Goal: Task Accomplishment & Management: Manage account settings

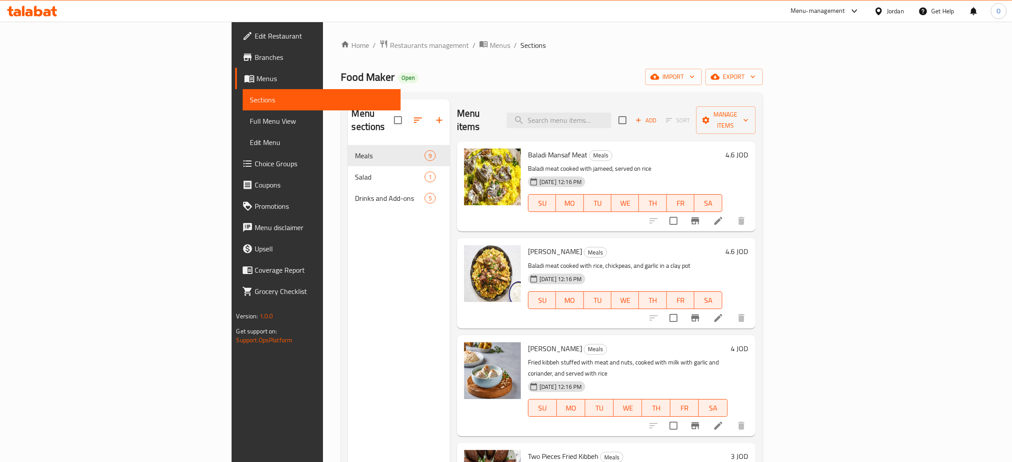
click at [890, 8] on div "Jordan" at bounding box center [895, 11] width 17 height 10
click at [810, 228] on div "[GEOGRAPHIC_DATA]" at bounding box center [808, 233] width 59 height 10
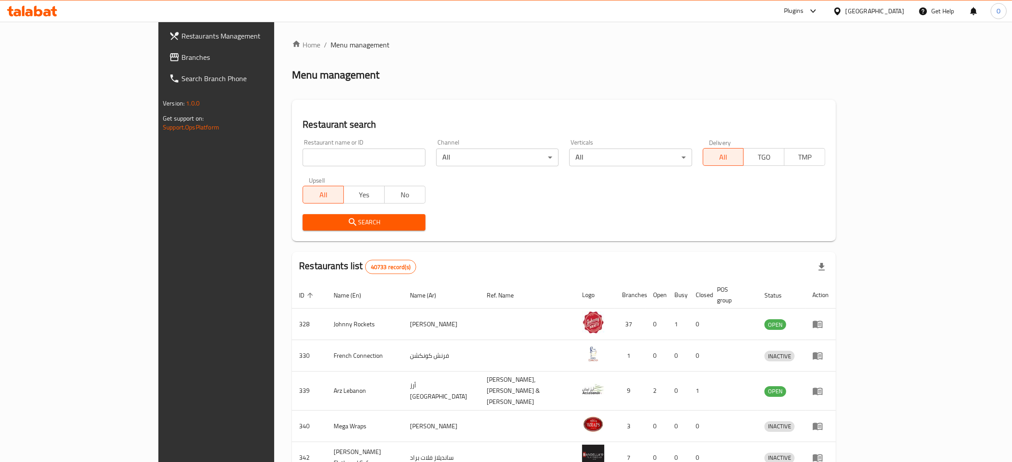
click at [303, 156] on input "search" at bounding box center [364, 158] width 122 height 18
paste input "Cakes Blend"
type input "Cakes Blend"
click button "Search" at bounding box center [364, 222] width 122 height 16
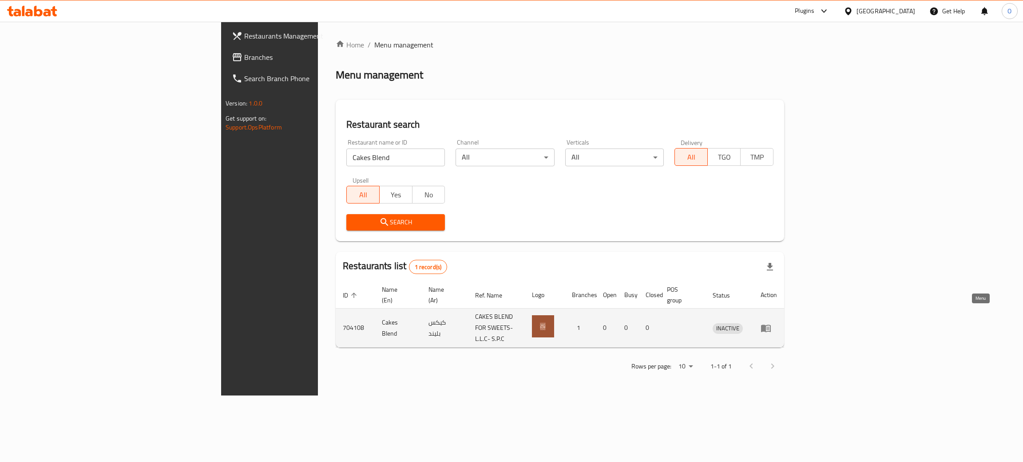
click at [770, 325] on icon "enhanced table" at bounding box center [766, 329] width 10 height 8
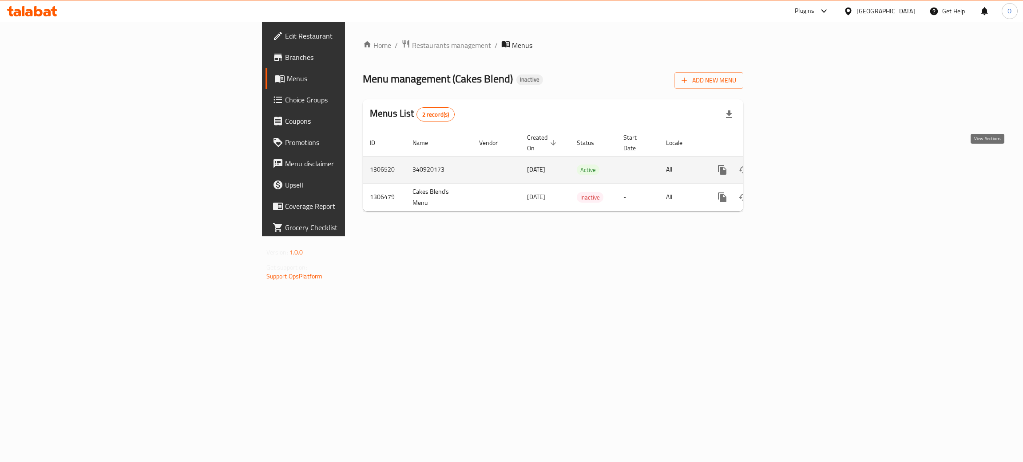
click at [791, 165] on icon "enhanced table" at bounding box center [786, 170] width 11 height 11
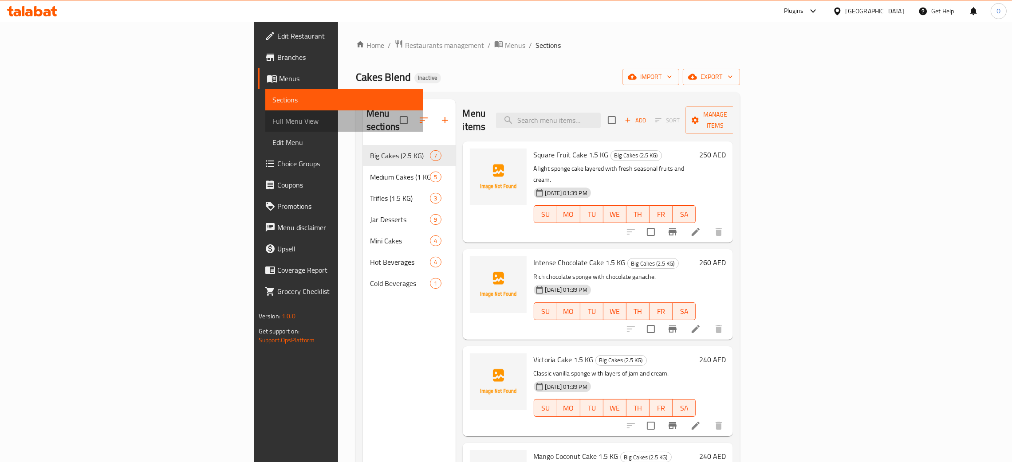
click at [273, 122] on span "Full Menu View" at bounding box center [345, 121] width 144 height 11
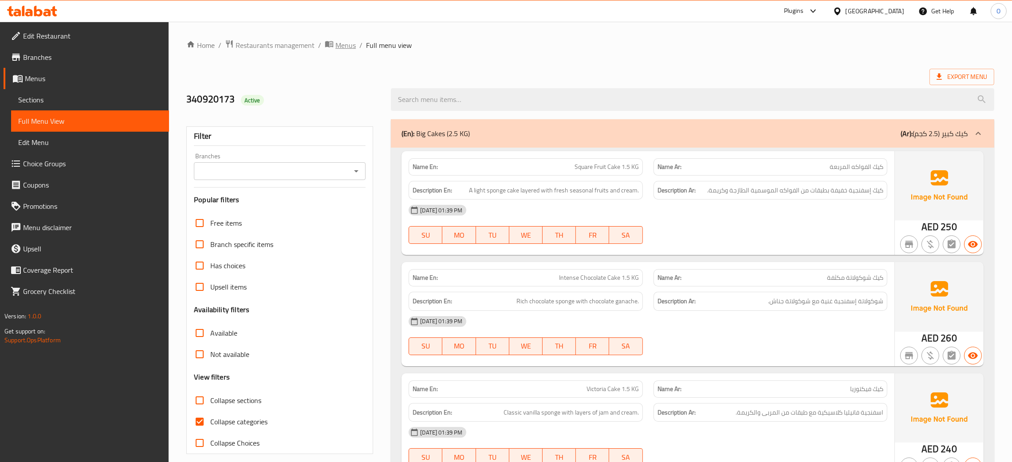
click at [336, 47] on span "Menus" at bounding box center [346, 45] width 20 height 11
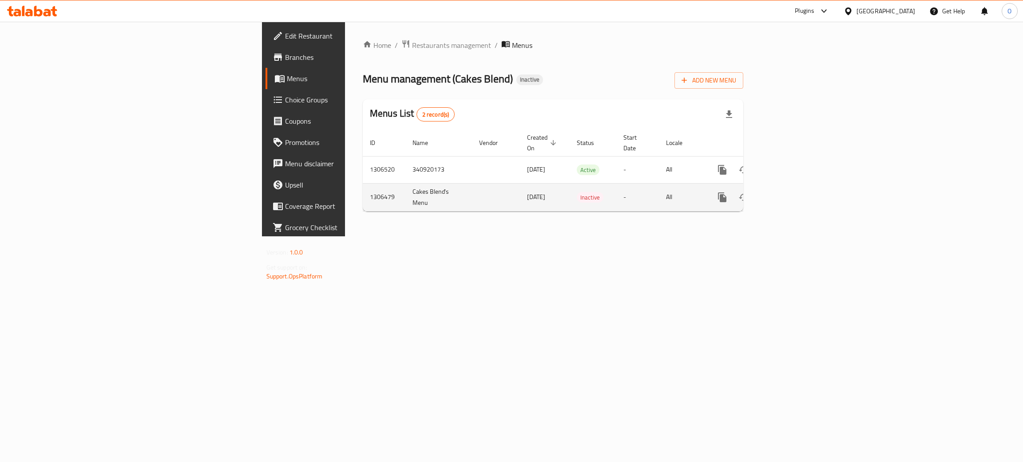
click at [791, 192] on icon "enhanced table" at bounding box center [786, 197] width 11 height 11
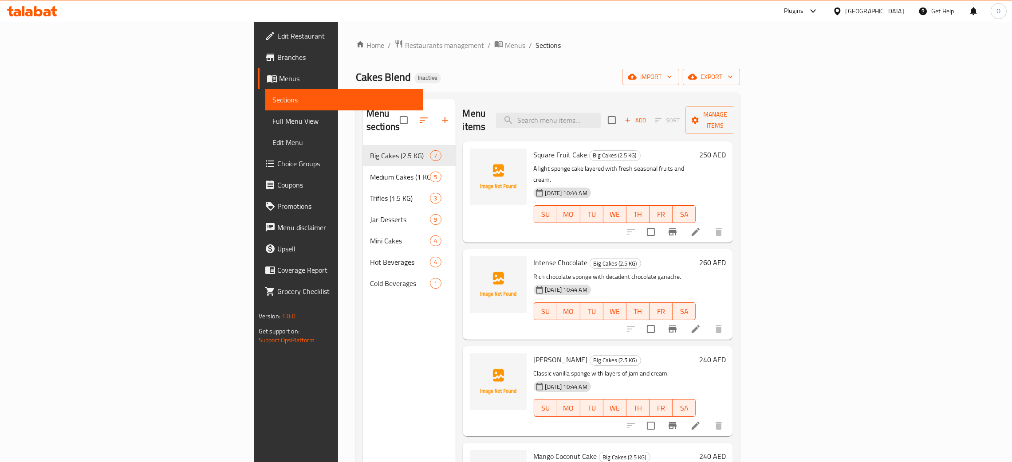
click at [273, 116] on span "Full Menu View" at bounding box center [345, 121] width 144 height 11
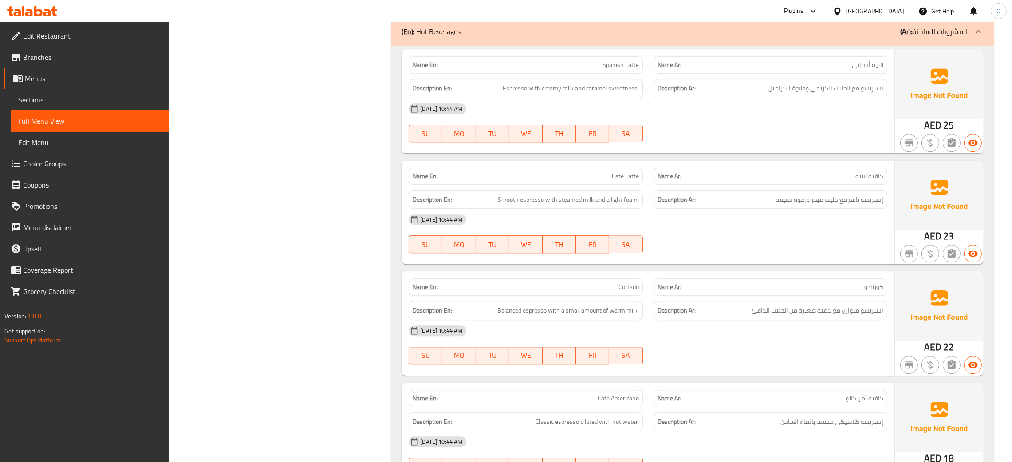
scroll to position [3682, 0]
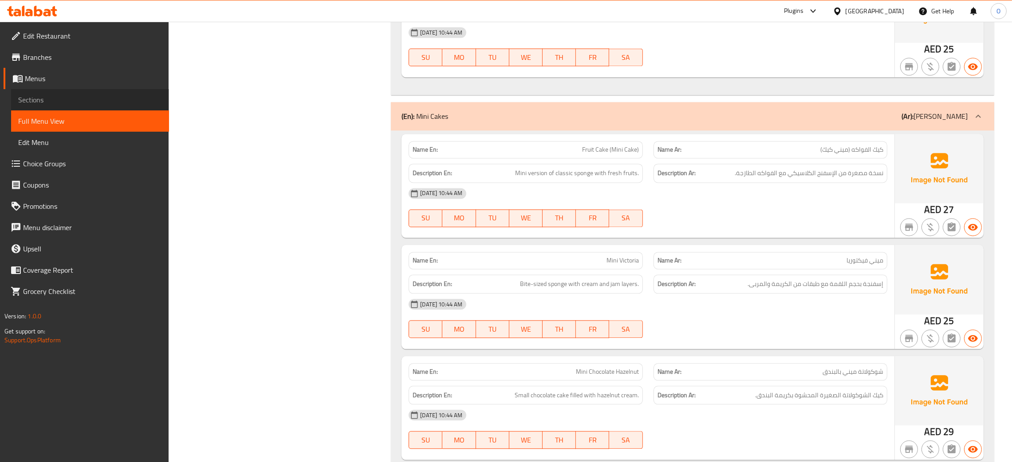
click at [41, 98] on span "Sections" at bounding box center [90, 100] width 144 height 11
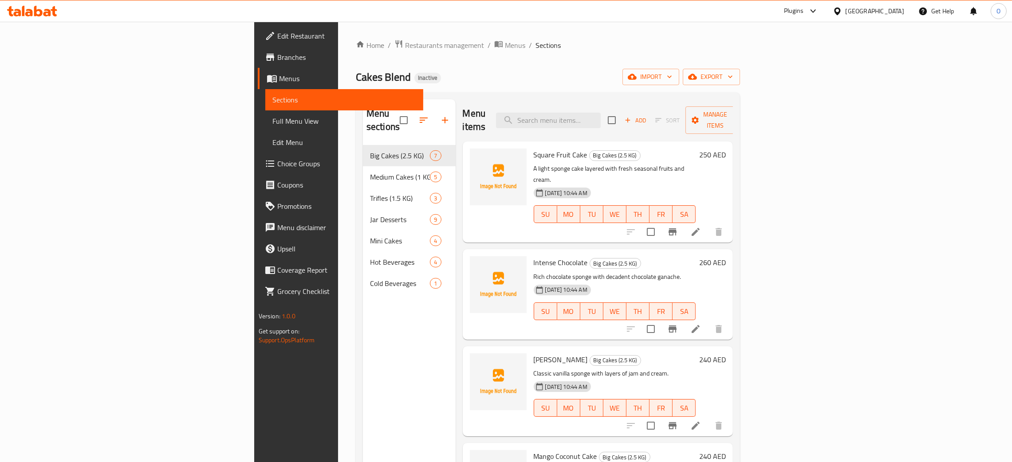
drag, startPoint x: 348, startPoint y: 41, endPoint x: 354, endPoint y: 57, distance: 17.4
click at [505, 41] on span "Menus" at bounding box center [515, 45] width 20 height 11
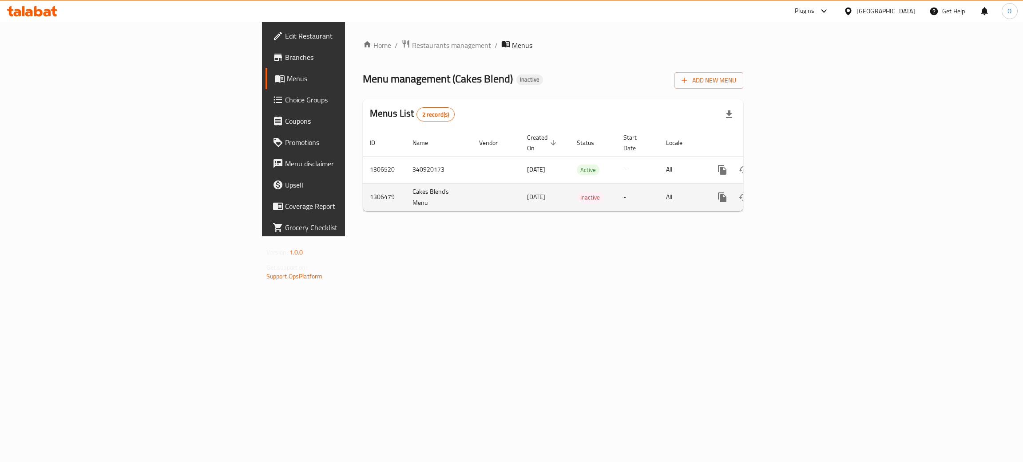
click at [405, 183] on td "Cakes Blend's Menu" at bounding box center [438, 197] width 67 height 28
copy td "Cakes Blend's Menu"
click at [363, 185] on td "1306479" at bounding box center [384, 197] width 43 height 28
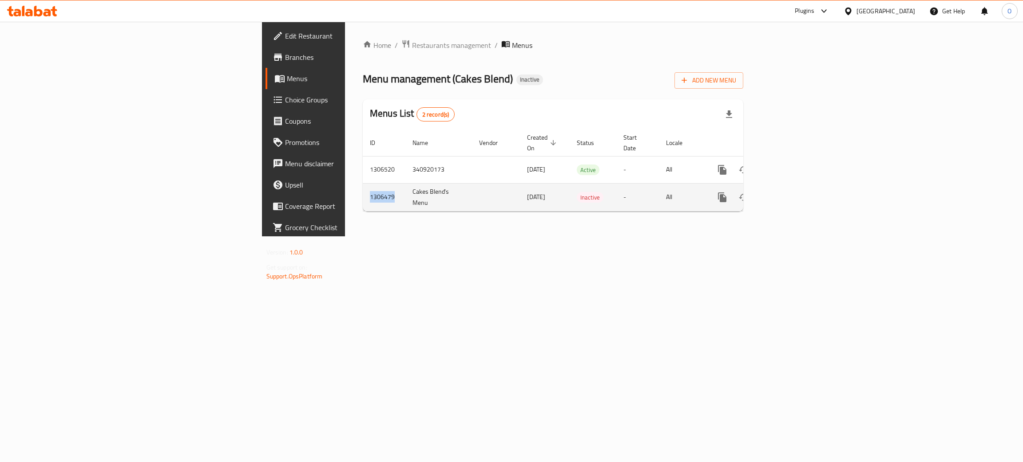
click at [363, 185] on td "1306479" at bounding box center [384, 197] width 43 height 28
click at [405, 184] on td "Cakes Blend's Menu" at bounding box center [438, 197] width 67 height 28
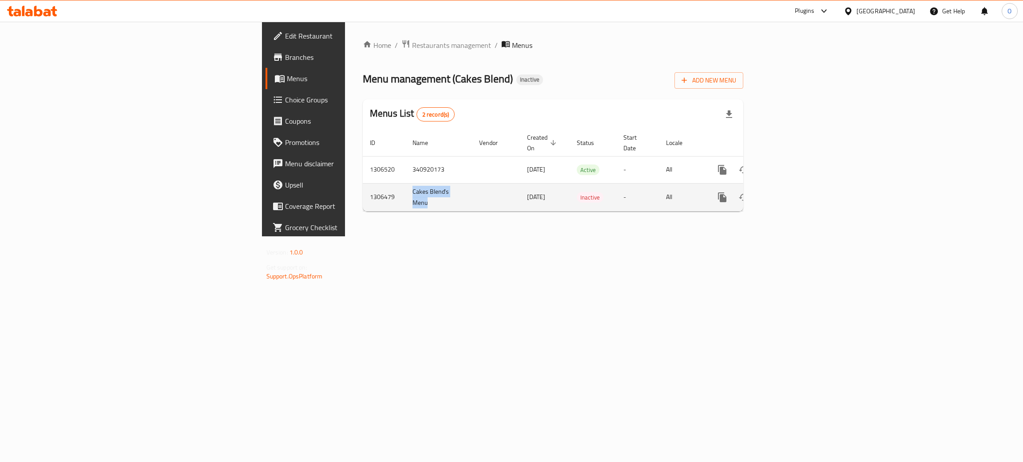
copy td "Cakes Blend's Menu"
click at [797, 162] on link "enhanced table" at bounding box center [785, 169] width 21 height 21
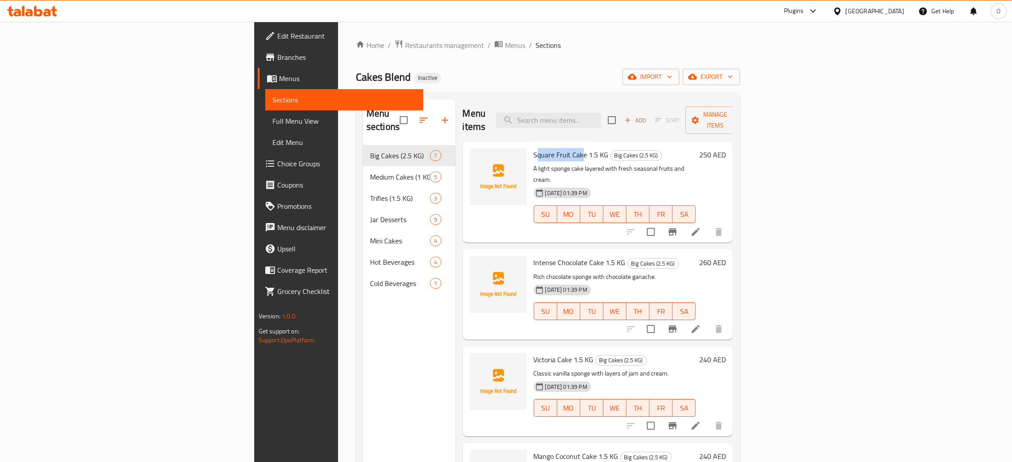
drag, startPoint x: 472, startPoint y: 143, endPoint x: 517, endPoint y: 144, distance: 45.3
click at [534, 148] on span "Square Fruit Cake 1.5 KG" at bounding box center [571, 154] width 75 height 13
click at [530, 146] on div "Square Fruit Cake 1.5 KG Big Cakes (2.5 KG) A light sponge cake layered with fr…" at bounding box center [615, 192] width 170 height 94
drag, startPoint x: 469, startPoint y: 143, endPoint x: 521, endPoint y: 141, distance: 52.4
click at [530, 145] on div "Square Fruit Cake 1.5 KG Big Cakes (2.5 KG) A light sponge cake layered with fr…" at bounding box center [615, 192] width 170 height 94
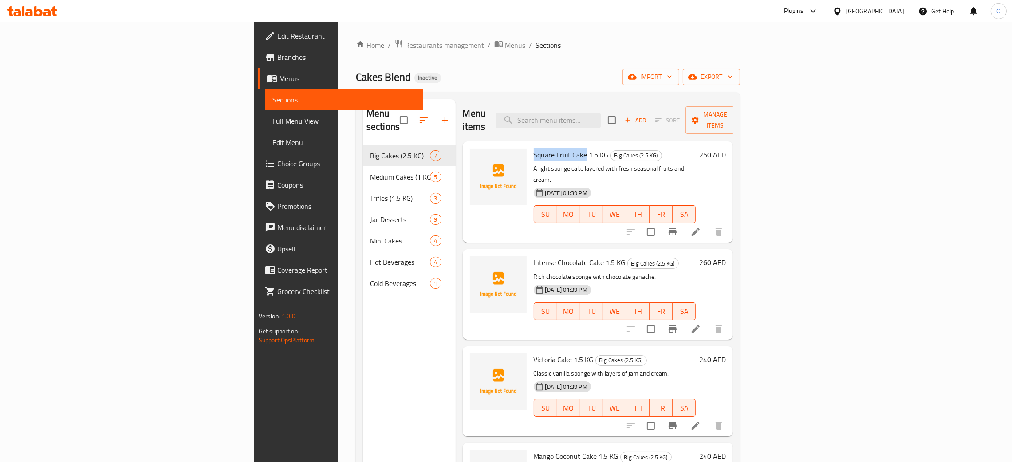
copy span "Square Fruit Cake"
click at [601, 114] on input "search" at bounding box center [548, 121] width 105 height 16
paste input "Square Fruit Cake"
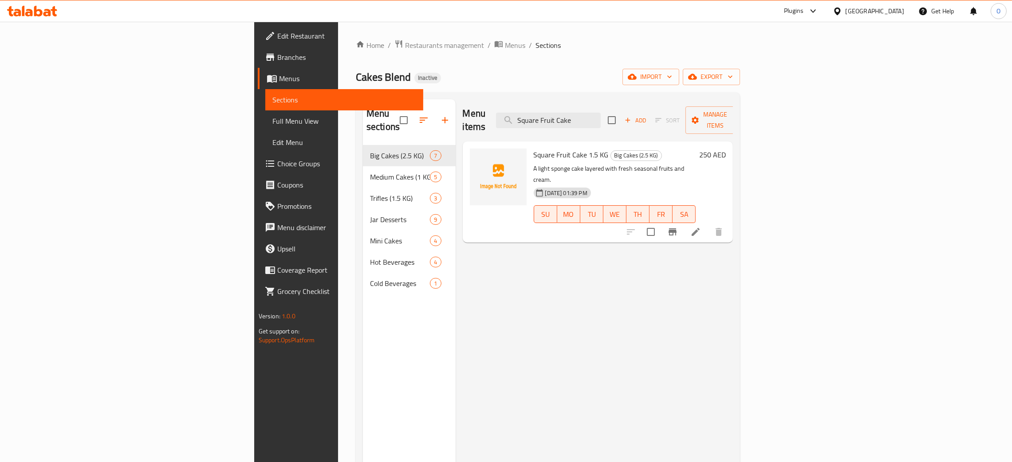
type input "Square Fruit Cake"
click at [505, 47] on span "Menus" at bounding box center [515, 45] width 20 height 11
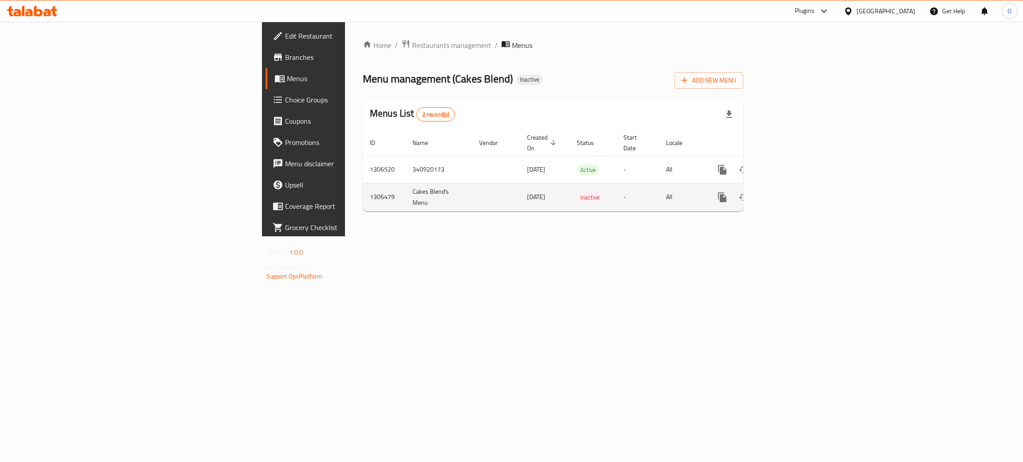
click at [791, 193] on icon "enhanced table" at bounding box center [786, 197] width 11 height 11
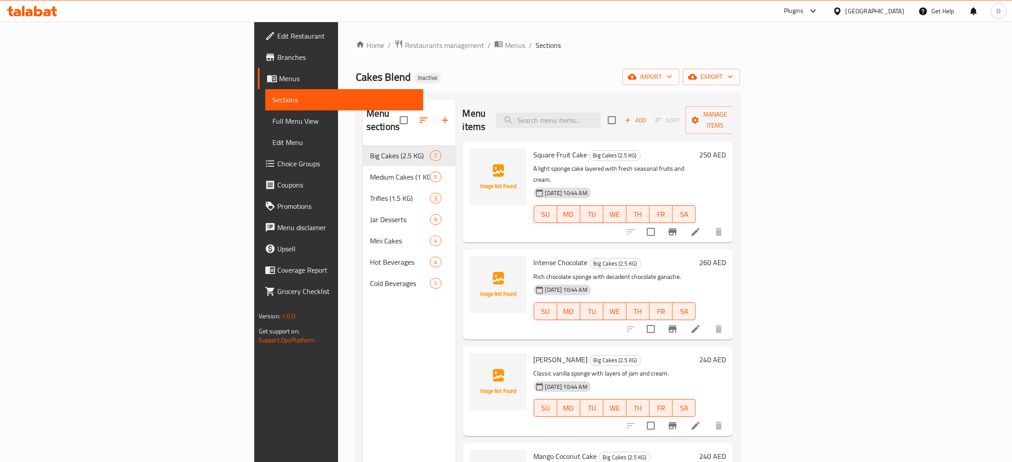
click at [273, 117] on span "Full Menu View" at bounding box center [345, 121] width 144 height 11
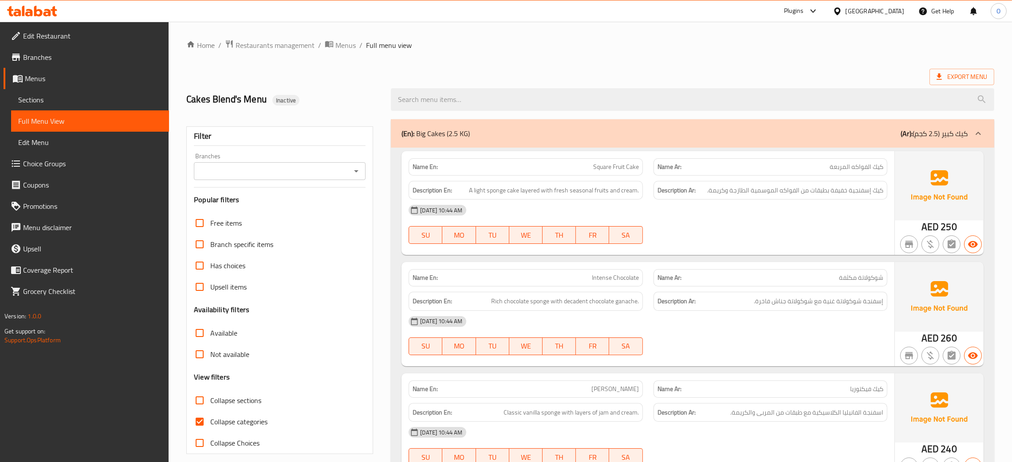
click at [587, 162] on p "Name En: Square Fruit Cake" at bounding box center [526, 166] width 226 height 9
click at [616, 168] on span "Square Fruit Cake" at bounding box center [616, 166] width 46 height 9
copy span "Square Fruit Cake"
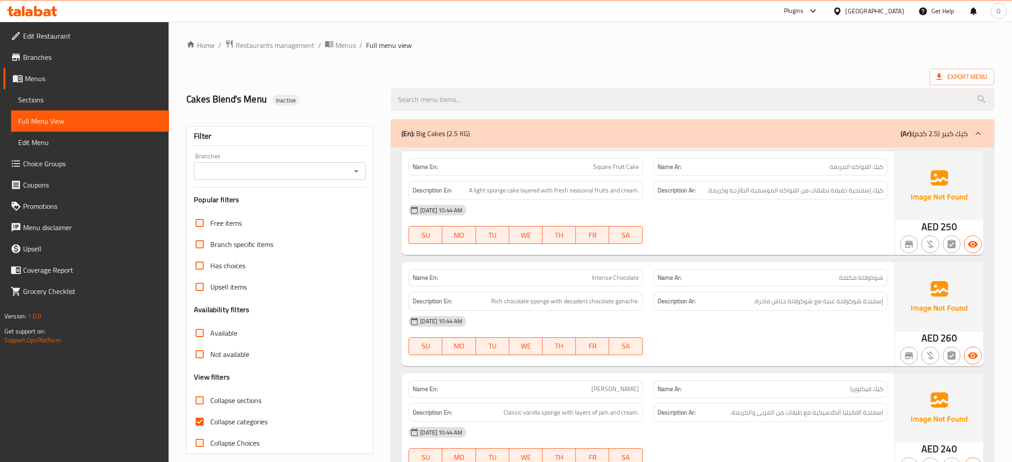
click at [617, 279] on span "Intense Chocolate" at bounding box center [615, 277] width 47 height 9
copy span "Intense Chocolate"
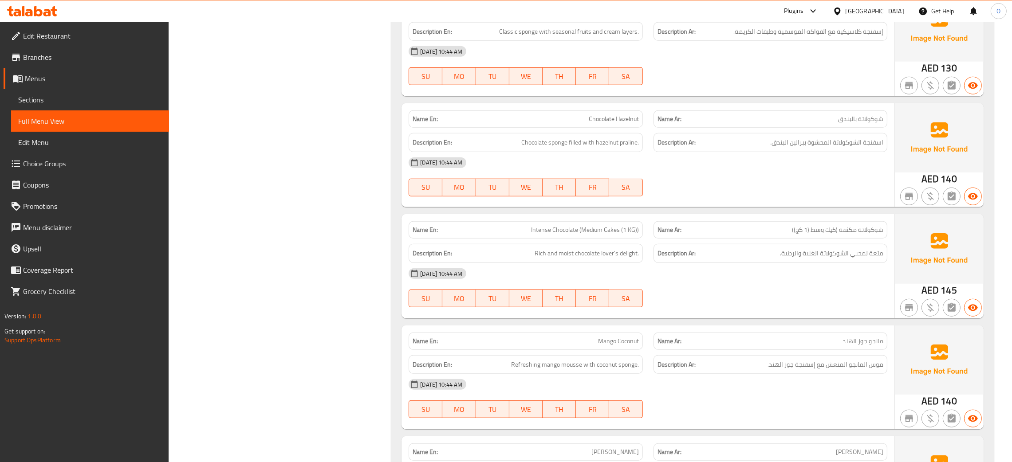
scroll to position [47, 0]
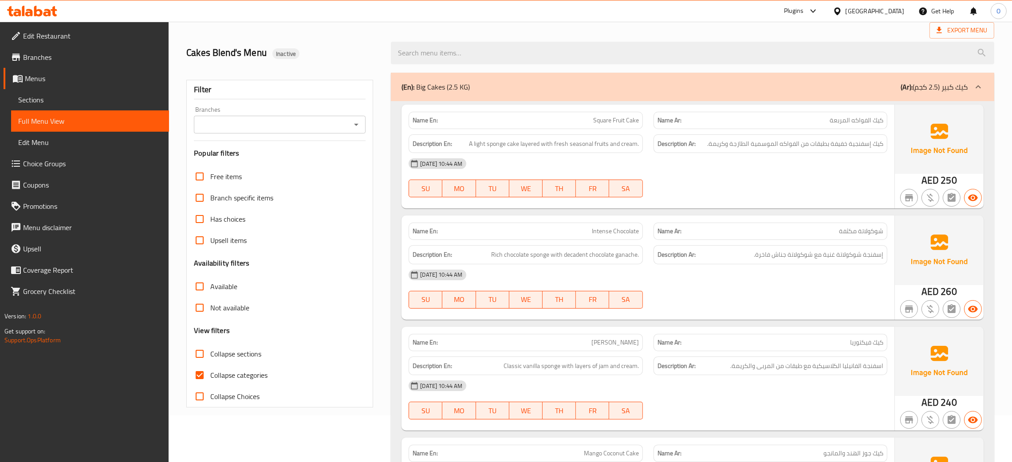
click at [619, 342] on span "Victoria Cake" at bounding box center [615, 342] width 47 height 9
copy span "Victoria Cake"
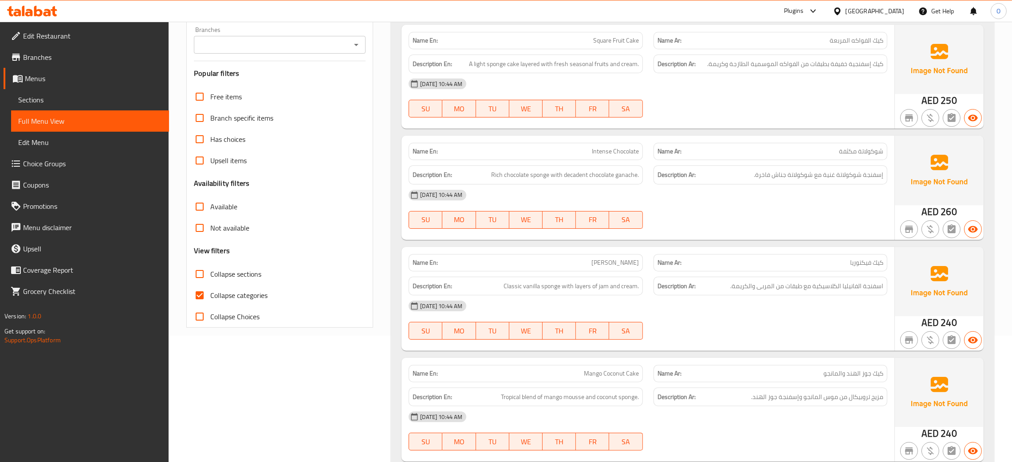
scroll to position [180, 0]
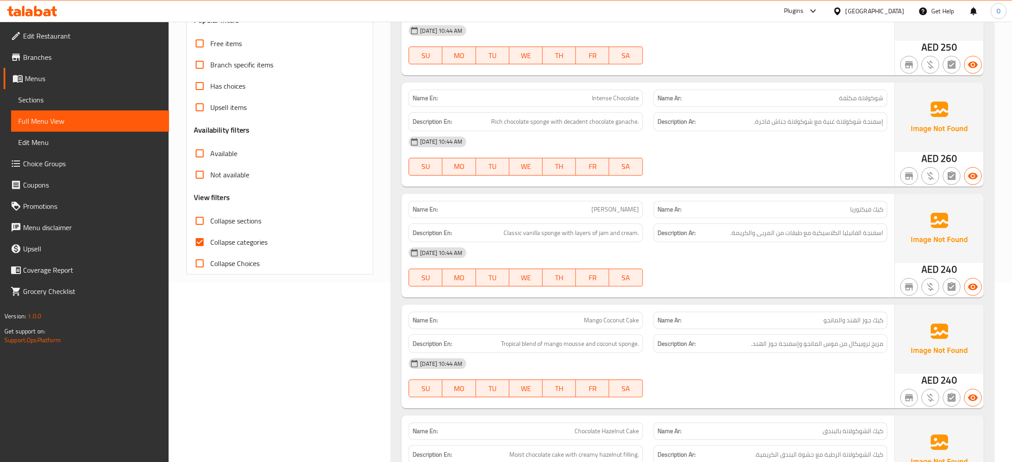
click at [616, 325] on span "Mango Coconut Cake" at bounding box center [611, 320] width 55 height 9
copy span "Mango Coconut Cake"
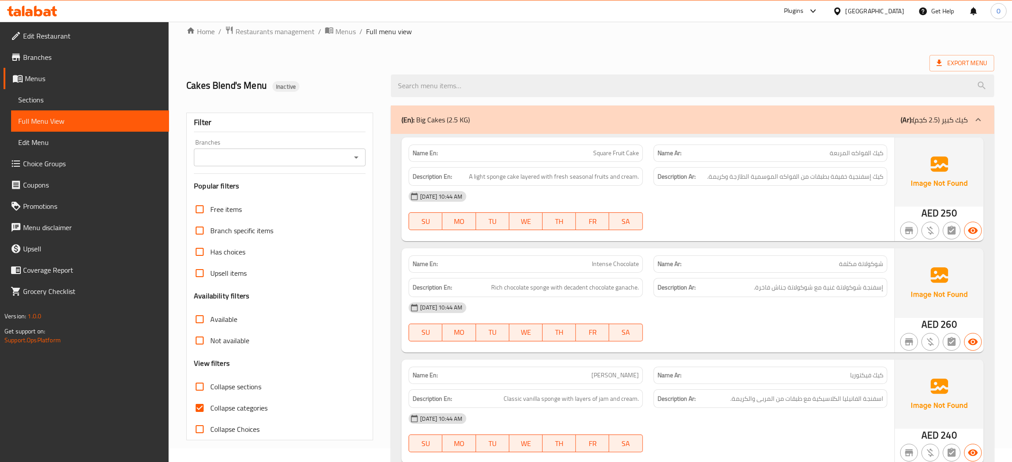
scroll to position [0, 0]
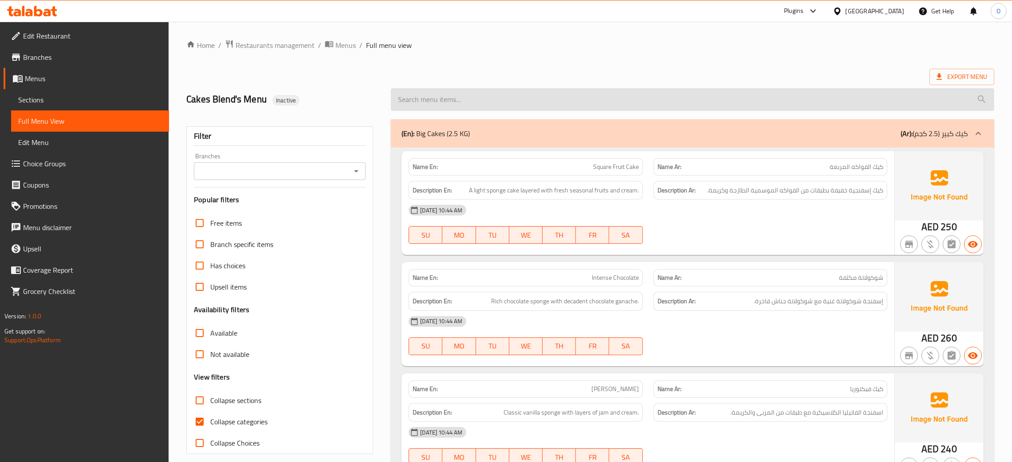
click at [499, 100] on input "search" at bounding box center [693, 99] width 604 height 23
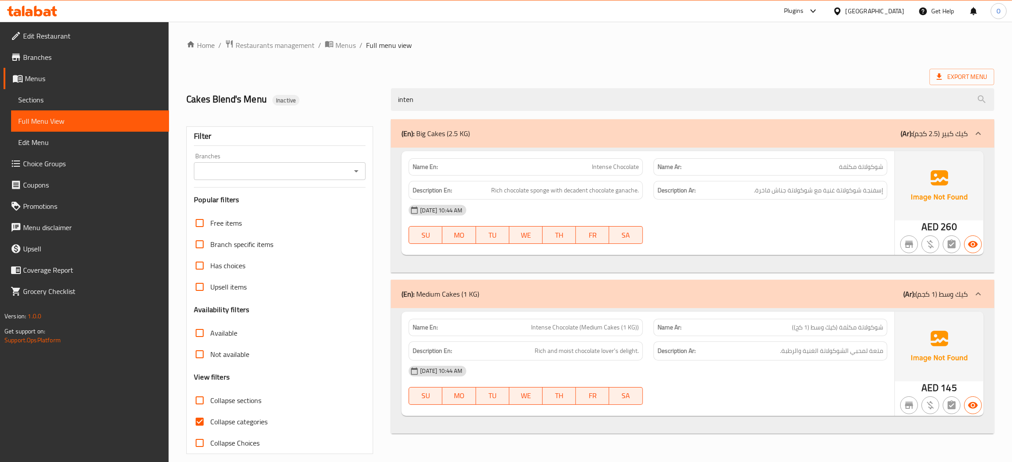
type input "inten"
click at [650, 246] on div at bounding box center [770, 244] width 245 height 11
click at [608, 167] on span "Intense Chocolate" at bounding box center [615, 166] width 47 height 9
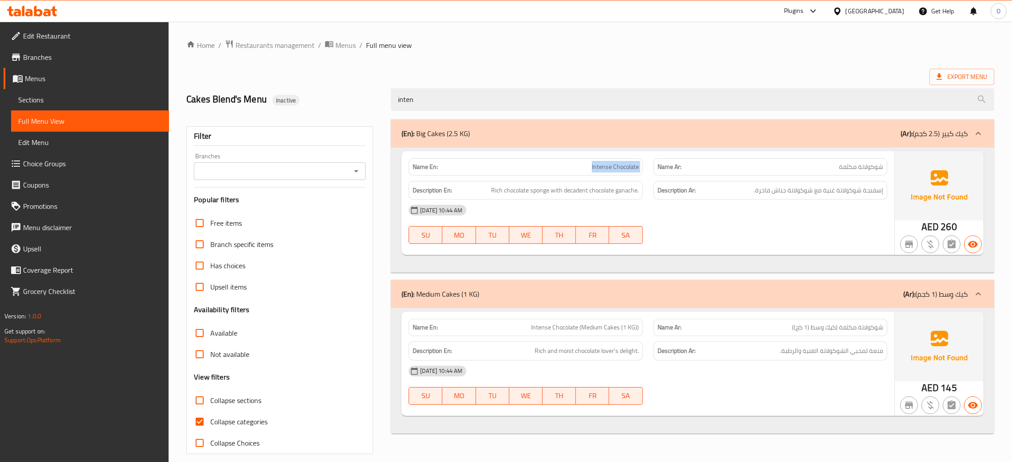
copy span "Intense Chocolate"
click at [344, 42] on span "Menus" at bounding box center [346, 45] width 20 height 11
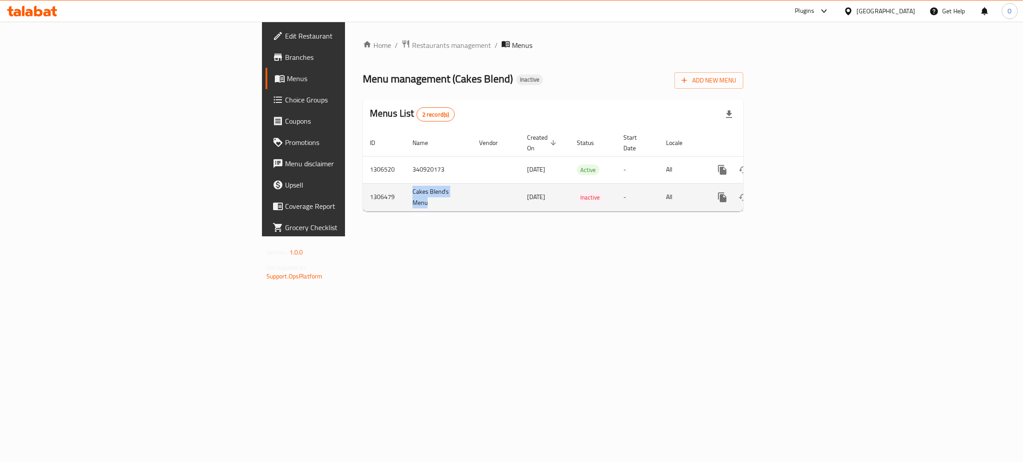
drag, startPoint x: 237, startPoint y: 178, endPoint x: 264, endPoint y: 192, distance: 30.8
click at [405, 192] on td "Cakes Blend's Menu" at bounding box center [438, 197] width 67 height 28
drag, startPoint x: 542, startPoint y: 190, endPoint x: 509, endPoint y: 190, distance: 33.3
click at [569, 190] on td "Inactive" at bounding box center [592, 197] width 47 height 28
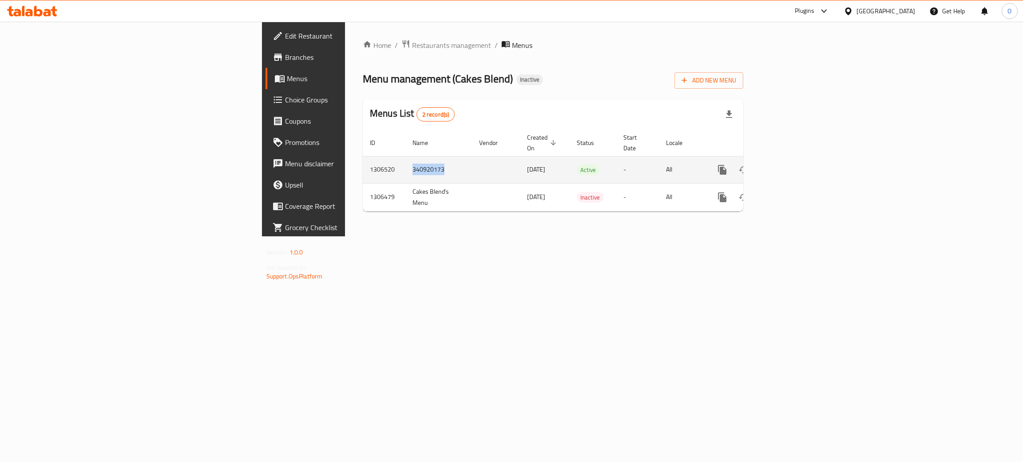
drag, startPoint x: 274, startPoint y: 161, endPoint x: 237, endPoint y: 162, distance: 36.4
click at [405, 162] on td "340920173" at bounding box center [438, 169] width 67 height 27
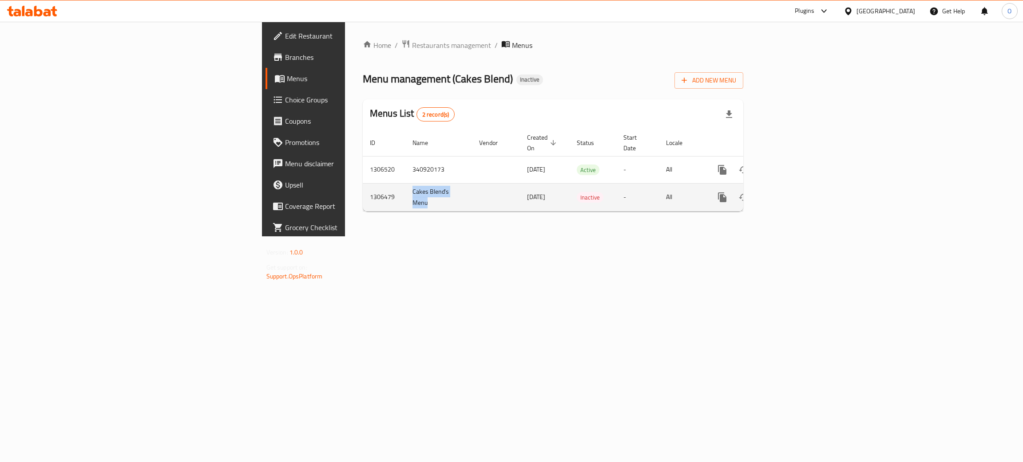
drag, startPoint x: 237, startPoint y: 183, endPoint x: 258, endPoint y: 191, distance: 21.9
click at [405, 191] on td "Cakes Blend's Menu" at bounding box center [438, 197] width 67 height 28
click at [791, 192] on icon "enhanced table" at bounding box center [786, 197] width 11 height 11
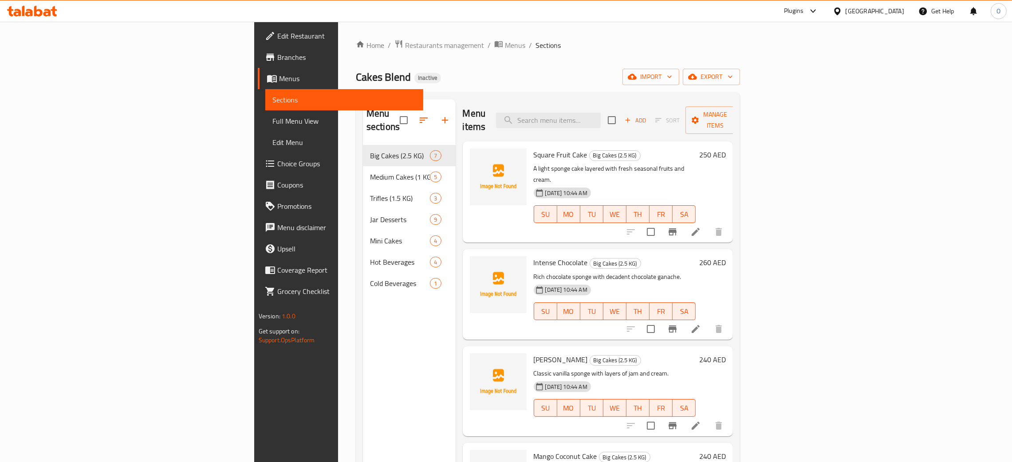
click at [265, 119] on link "Full Menu View" at bounding box center [344, 121] width 158 height 21
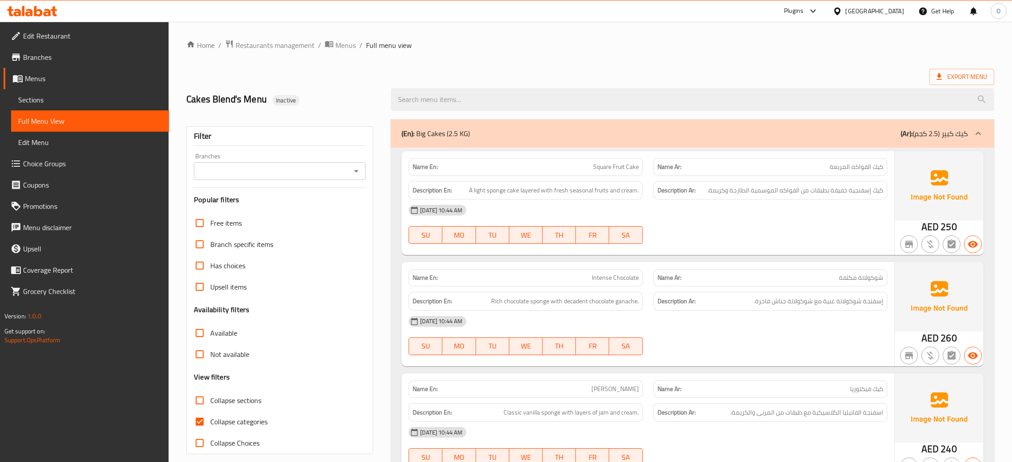
click at [609, 73] on div "Export Menu" at bounding box center [590, 77] width 808 height 16
click at [347, 43] on span "Menus" at bounding box center [346, 45] width 20 height 11
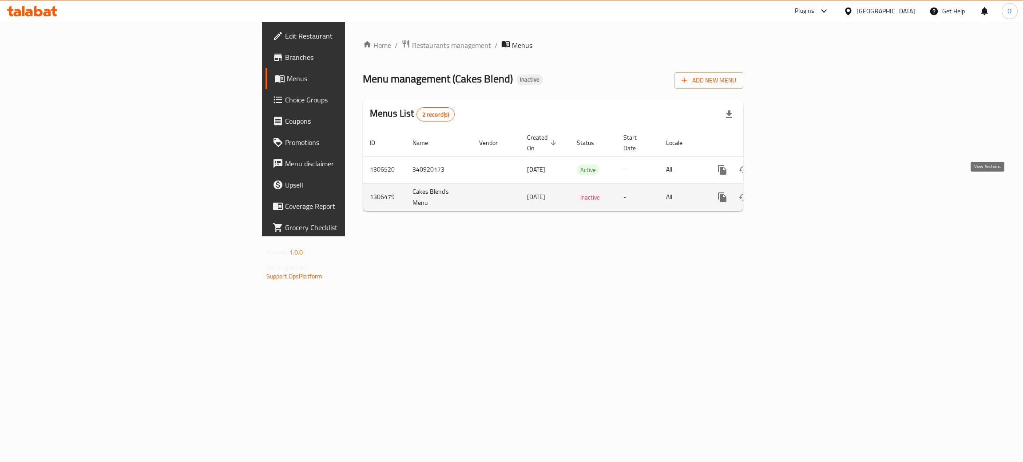
click at [791, 193] on icon "enhanced table" at bounding box center [786, 197] width 11 height 11
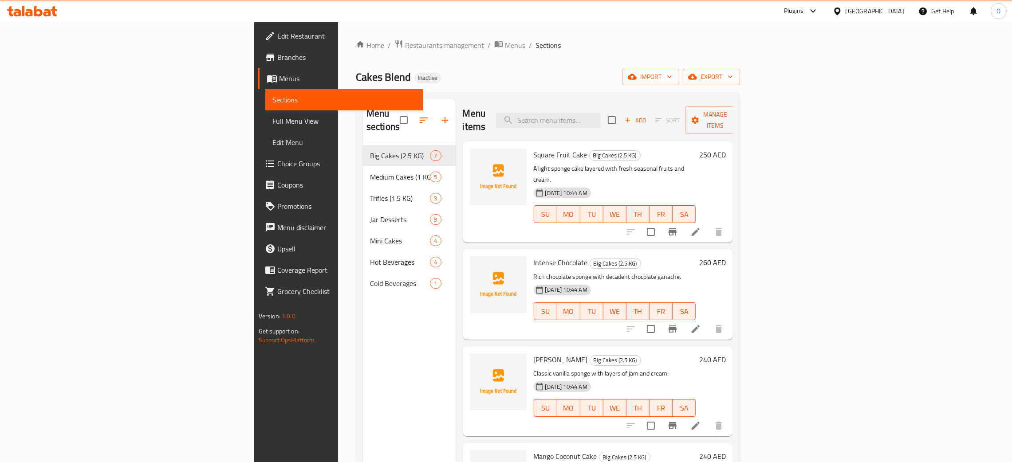
click at [273, 117] on span "Full Menu View" at bounding box center [345, 121] width 144 height 11
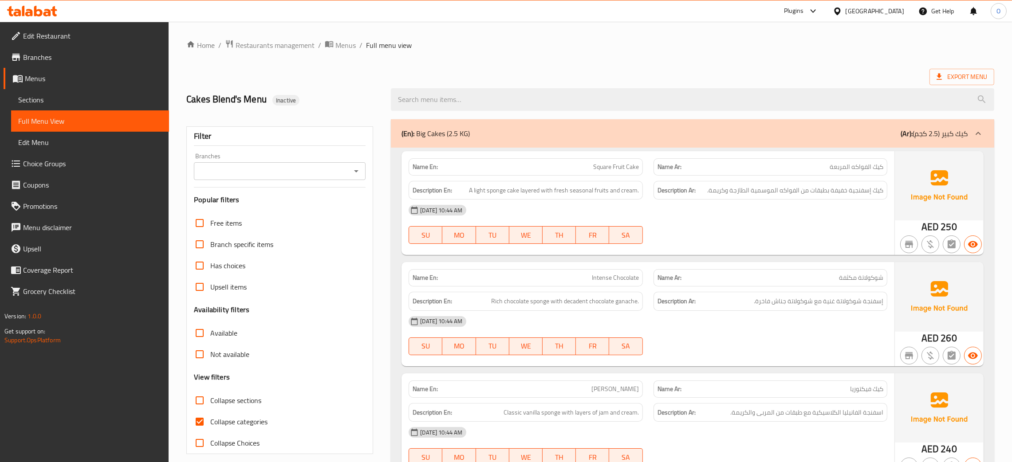
click at [600, 278] on span "Intense Chocolate" at bounding box center [615, 277] width 47 height 9
copy span "Intense Chocolate"
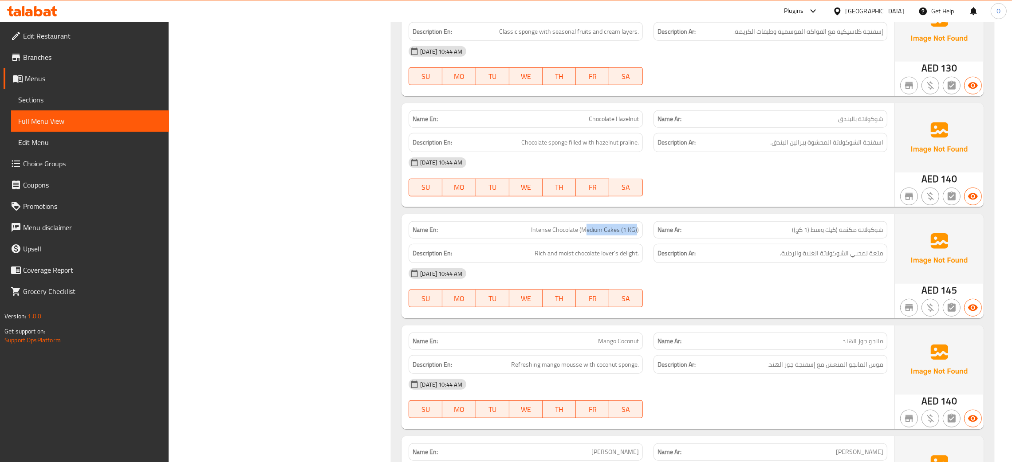
drag, startPoint x: 619, startPoint y: 238, endPoint x: 637, endPoint y: 237, distance: 18.7
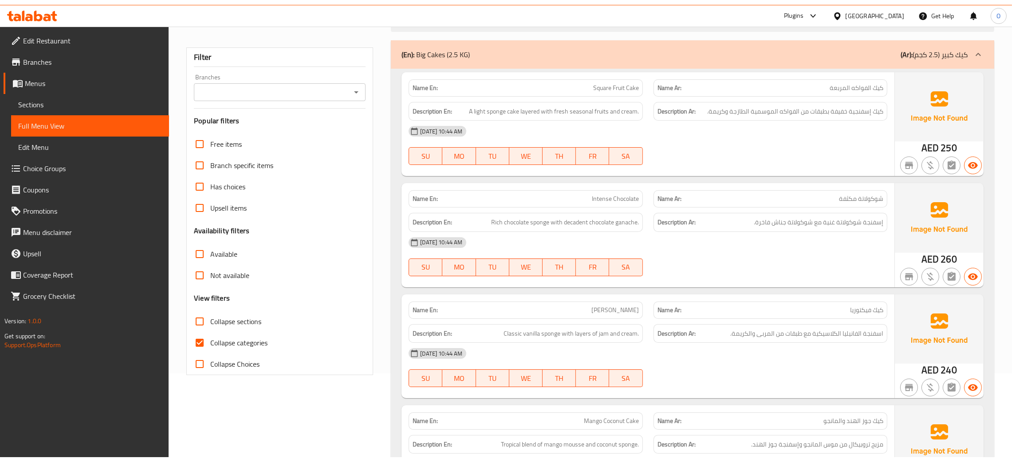
scroll to position [0, 0]
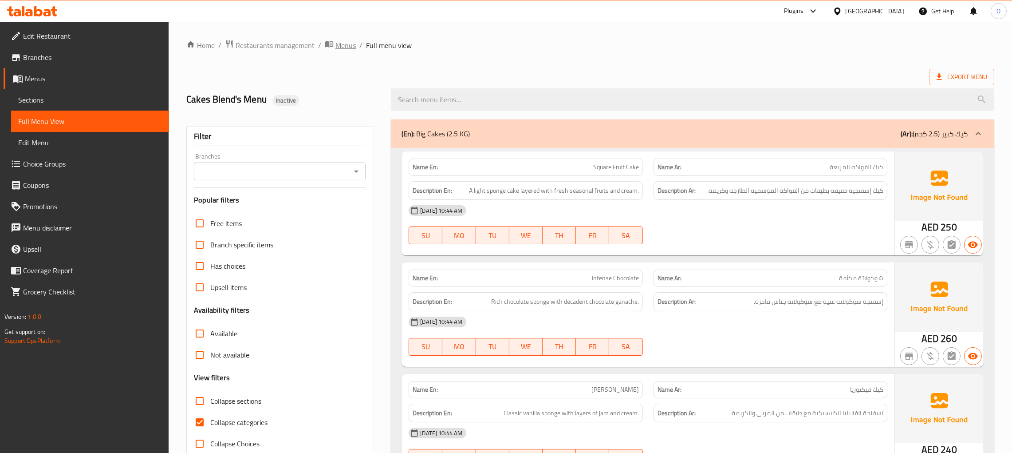
click at [351, 49] on span "Menus" at bounding box center [346, 45] width 20 height 11
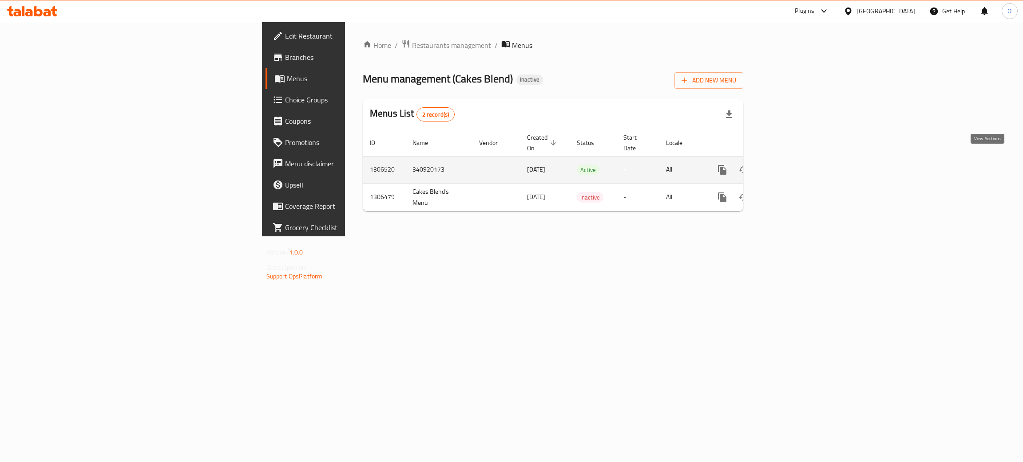
click at [797, 162] on link "enhanced table" at bounding box center [785, 169] width 21 height 21
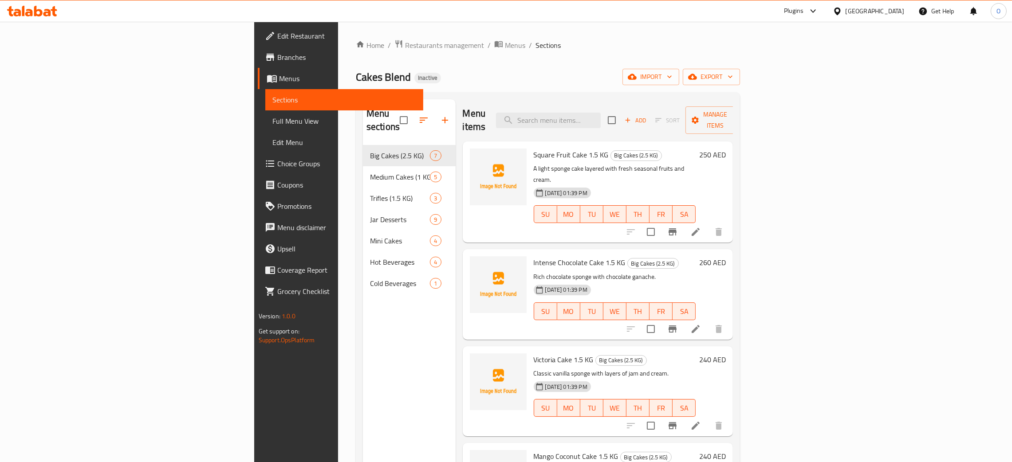
click at [273, 116] on span "Full Menu View" at bounding box center [345, 121] width 144 height 11
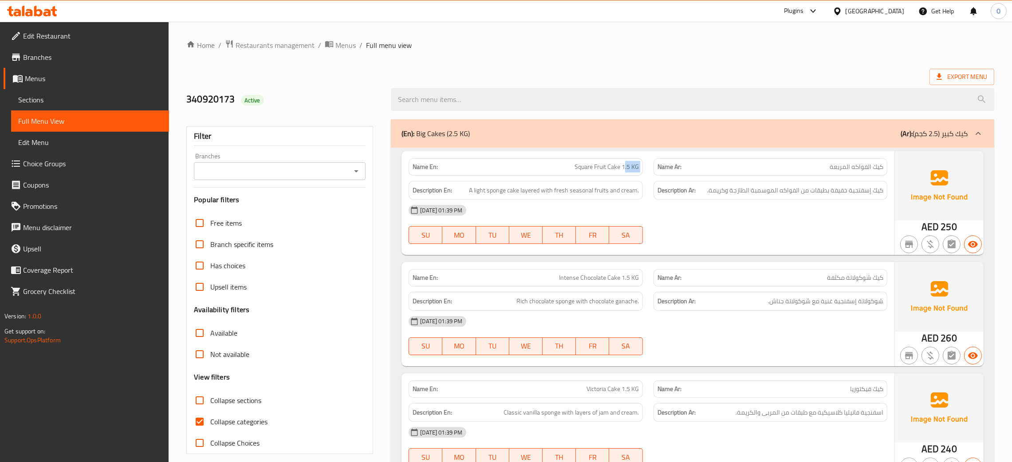
drag, startPoint x: 648, startPoint y: 169, endPoint x: 654, endPoint y: 191, distance: 22.5
click at [649, 169] on div "Name En: Square Fruit Cake 1.5 KG Name Ar: كيك الفواكه المربعة" at bounding box center [648, 167] width 490 height 28
drag, startPoint x: 624, startPoint y: 278, endPoint x: 640, endPoint y: 275, distance: 17.1
click at [640, 275] on div "Name En: Intense Chocolate Cake 1.5 KG" at bounding box center [526, 277] width 234 height 17
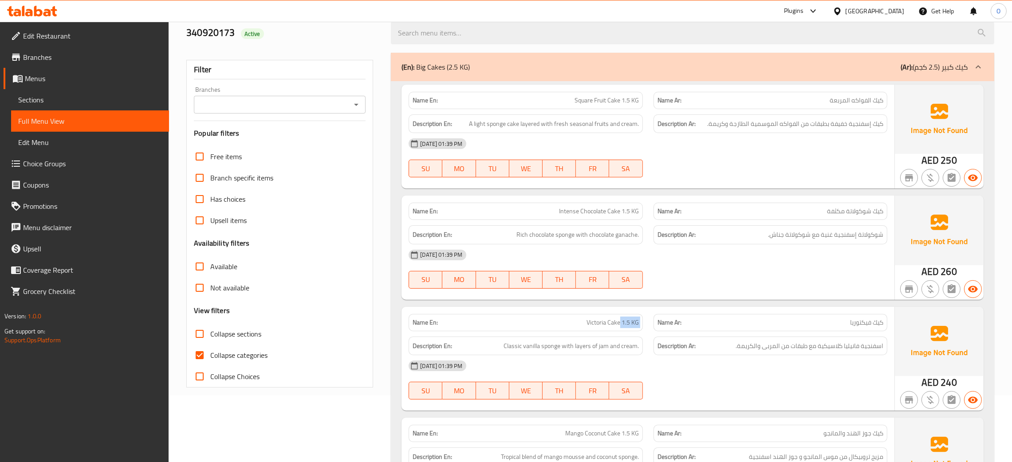
drag, startPoint x: 620, startPoint y: 324, endPoint x: 662, endPoint y: 325, distance: 42.2
click at [661, 325] on div "Name En: Victoria Cake 1.5 KG Name Ar: كيك فيكتوريا" at bounding box center [648, 323] width 490 height 28
drag, startPoint x: 840, startPoint y: 323, endPoint x: 891, endPoint y: 322, distance: 51.1
click at [891, 322] on div "Name Ar: كيك فيكتوريا" at bounding box center [770, 323] width 245 height 28
drag, startPoint x: 621, startPoint y: 321, endPoint x: 637, endPoint y: 322, distance: 15.5
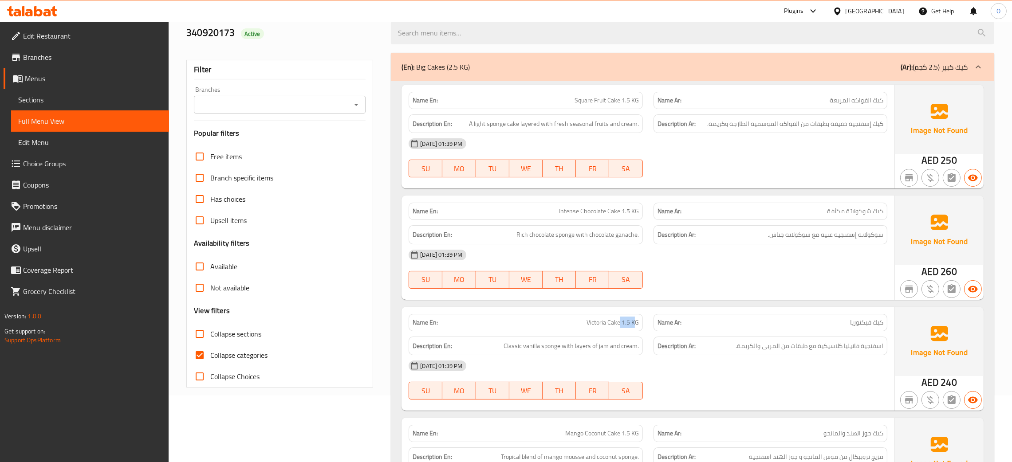
click at [637, 322] on span "Victoria Cake 1.5 KG" at bounding box center [613, 322] width 52 height 9
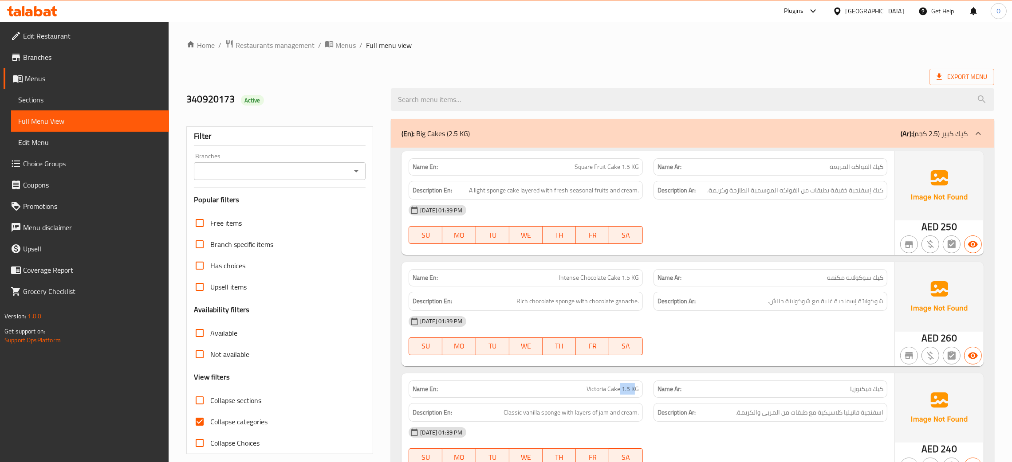
click at [33, 99] on span "Sections" at bounding box center [90, 100] width 144 height 11
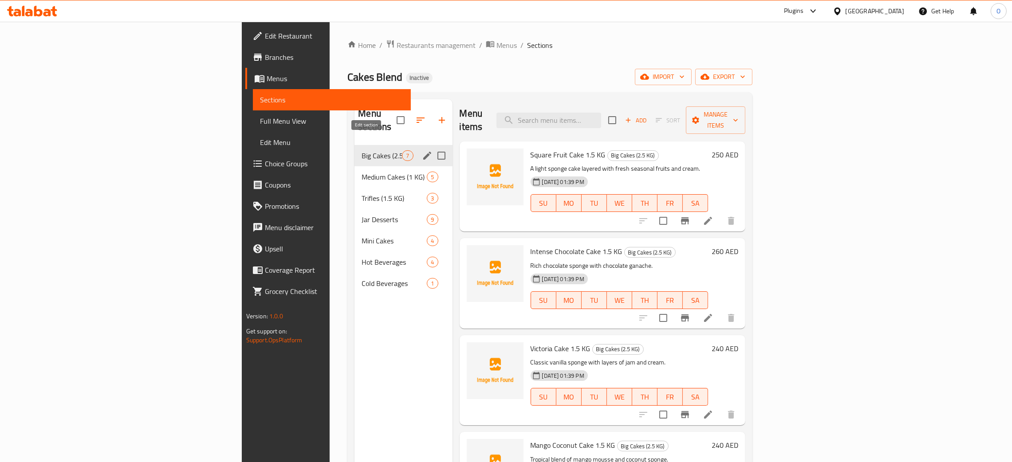
click at [422, 150] on icon "edit" at bounding box center [427, 155] width 11 height 11
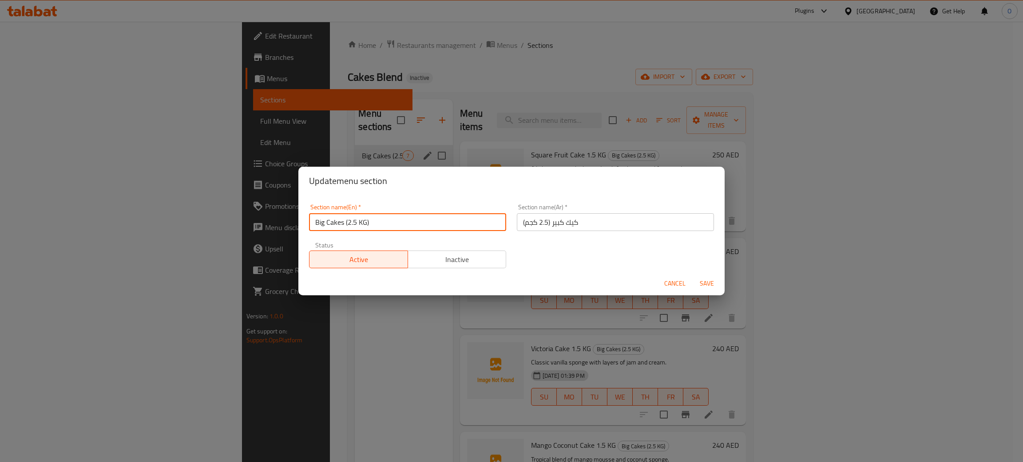
drag, startPoint x: 382, startPoint y: 224, endPoint x: 172, endPoint y: 190, distance: 212.6
click at [172, 190] on div "Update menu section Section name(En)   * Big Cakes (2.5 KG) Section name(En) * …" at bounding box center [511, 231] width 1023 height 462
